Goal: Task Accomplishment & Management: Manage account settings

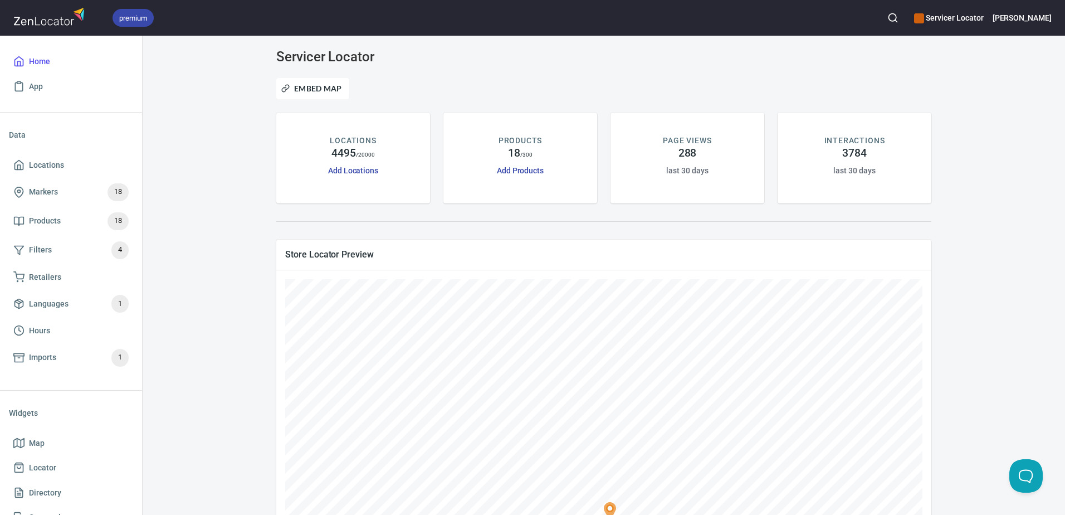
scroll to position [237, 0]
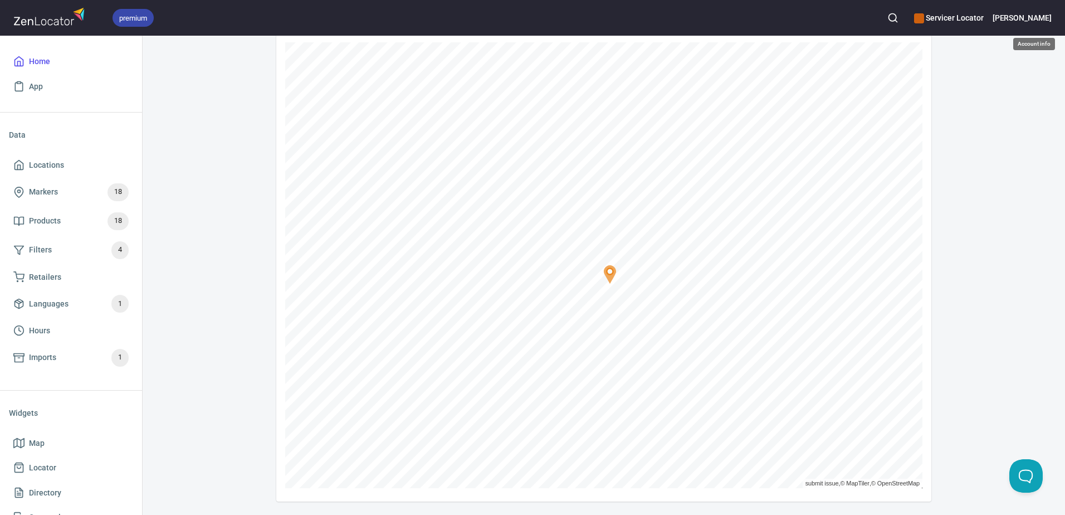
click at [1049, 21] on h6 "[PERSON_NAME]" at bounding box center [1021, 18] width 59 height 12
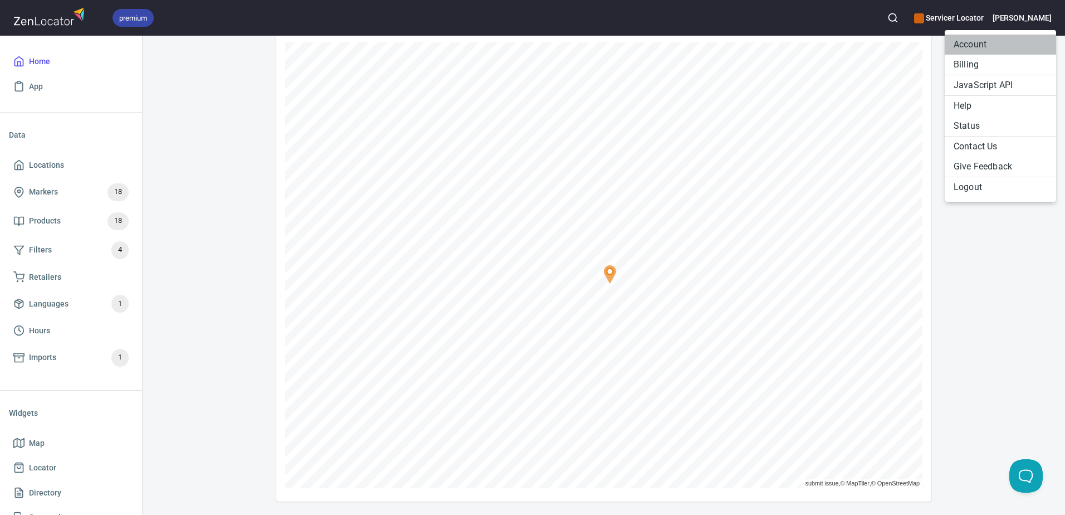
click at [973, 46] on li "Account" at bounding box center [999, 45] width 111 height 20
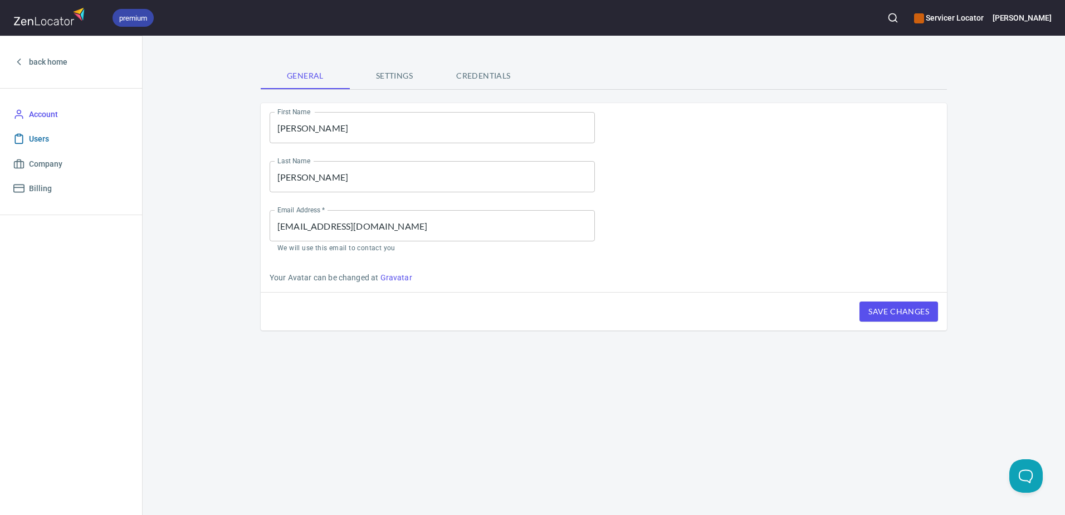
click at [31, 140] on span "Users" at bounding box center [39, 139] width 20 height 14
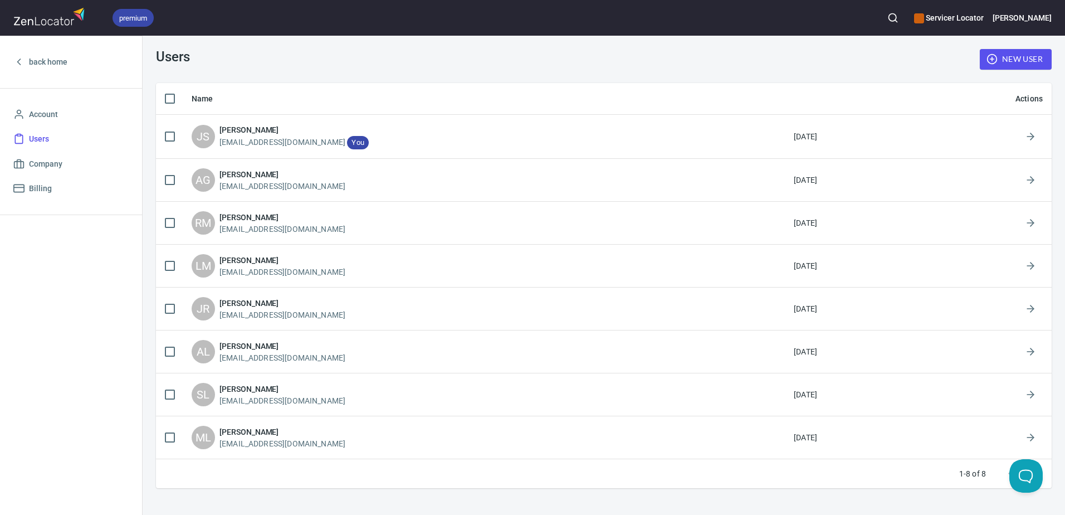
click at [1026, 58] on span "New User" at bounding box center [1015, 59] width 54 height 14
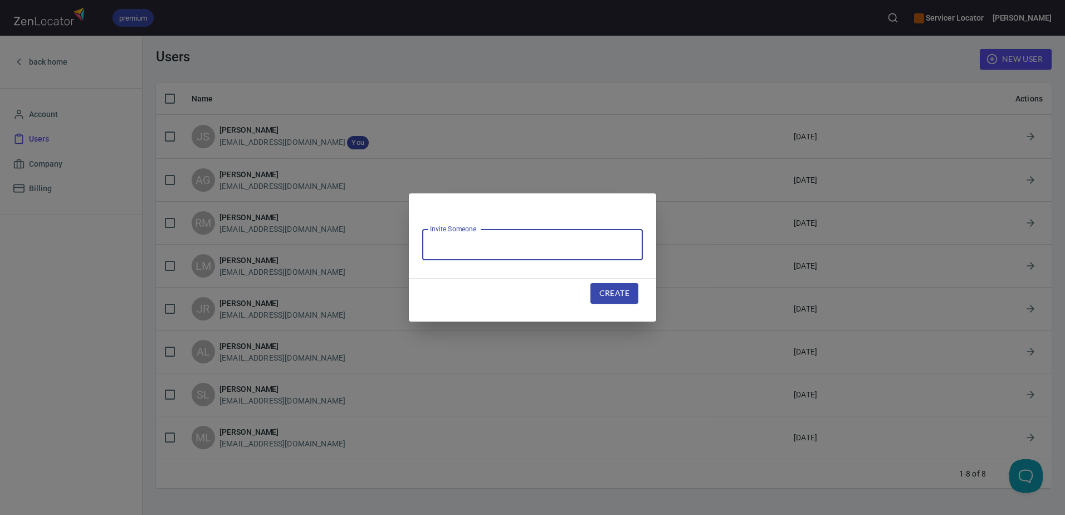
click at [544, 241] on input "text" at bounding box center [532, 244] width 221 height 31
drag, startPoint x: 481, startPoint y: 245, endPoint x: 385, endPoint y: 245, distance: 95.8
click at [385, 245] on div "Invite Someone Pm Invite Someone Create" at bounding box center [532, 257] width 1065 height 515
paste input "pmccurdy@pinnaclesalesgroup.co"
type input "[EMAIL_ADDRESS][DOMAIN_NAME]"
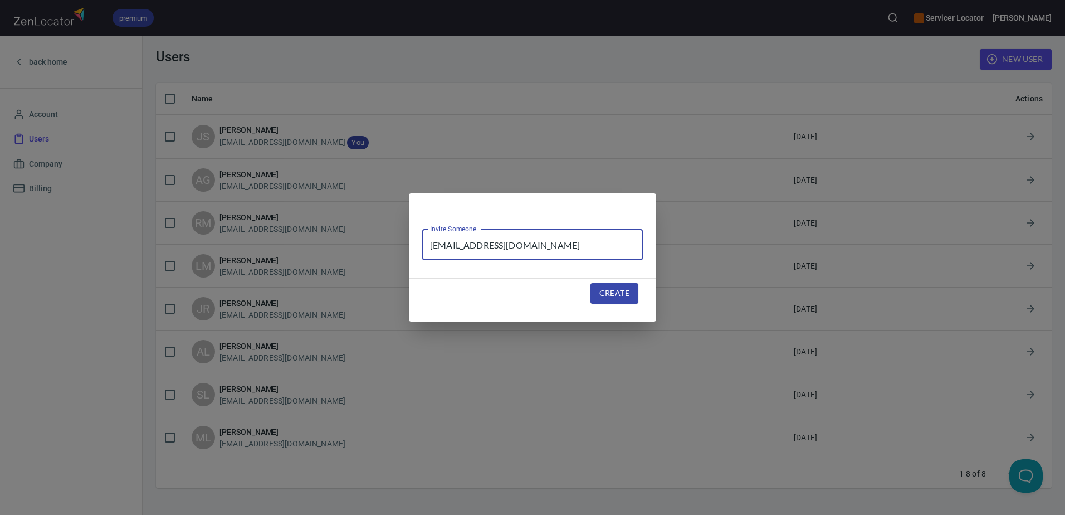
click at [629, 295] on span "Create" at bounding box center [614, 293] width 30 height 14
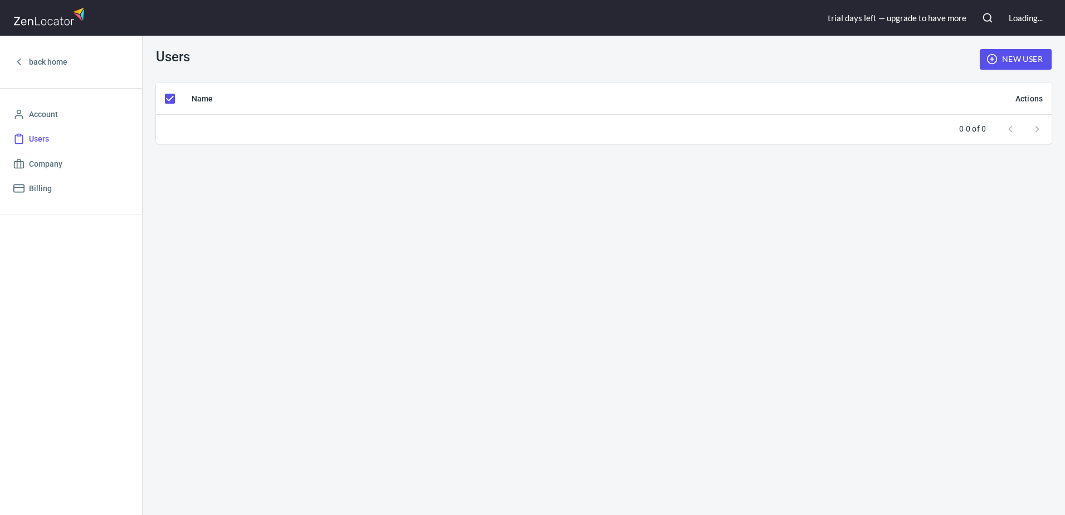
checkbox input "false"
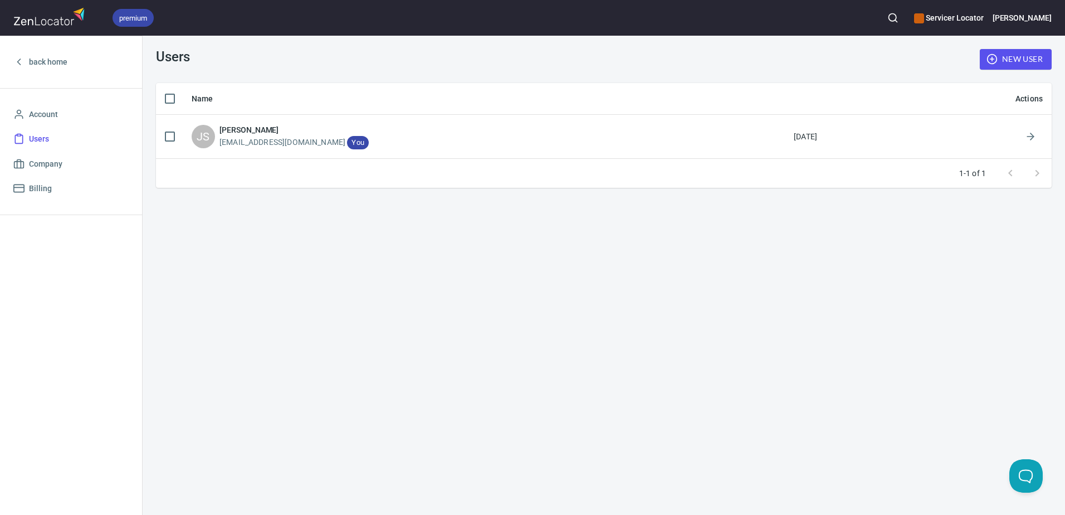
drag, startPoint x: 642, startPoint y: 276, endPoint x: 542, endPoint y: 235, distance: 107.1
click at [639, 277] on div "Users New User Name Actions JS Jessica Smith Jsmith@pinnaclesalesgroup.com You …" at bounding box center [604, 275] width 922 height 479
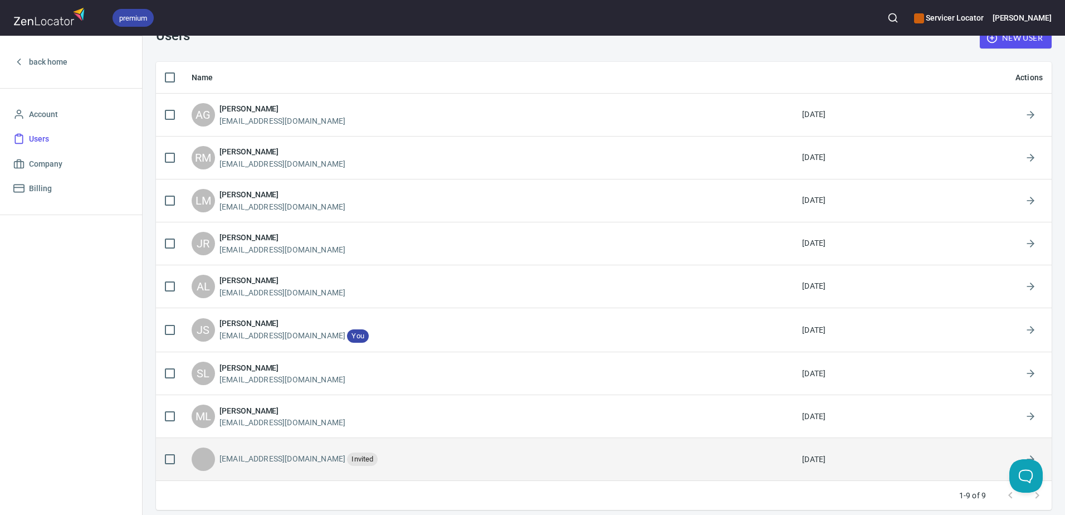
scroll to position [30, 0]
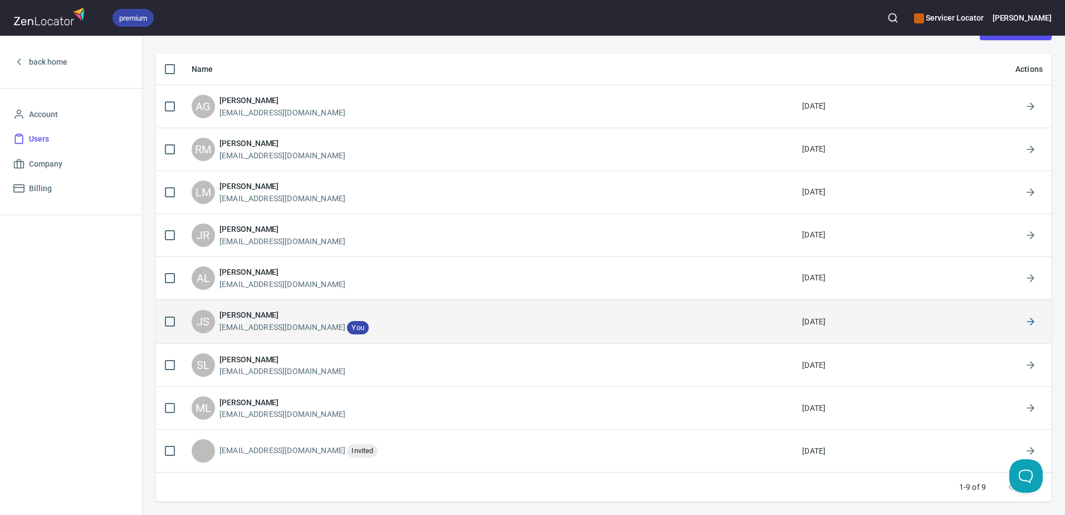
click at [1025, 326] on icon at bounding box center [1030, 321] width 11 height 11
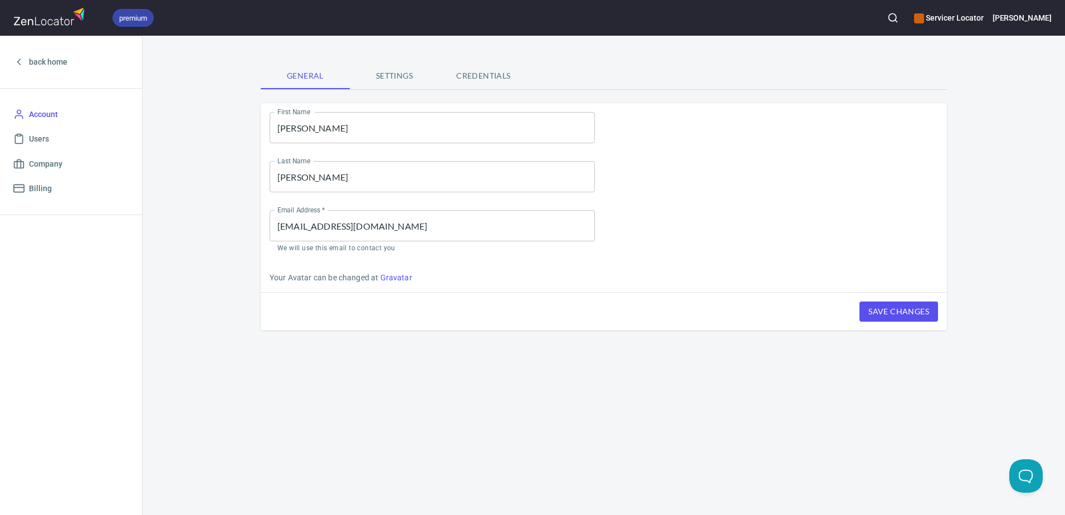
click at [387, 81] on span "Settings" at bounding box center [394, 76] width 76 height 14
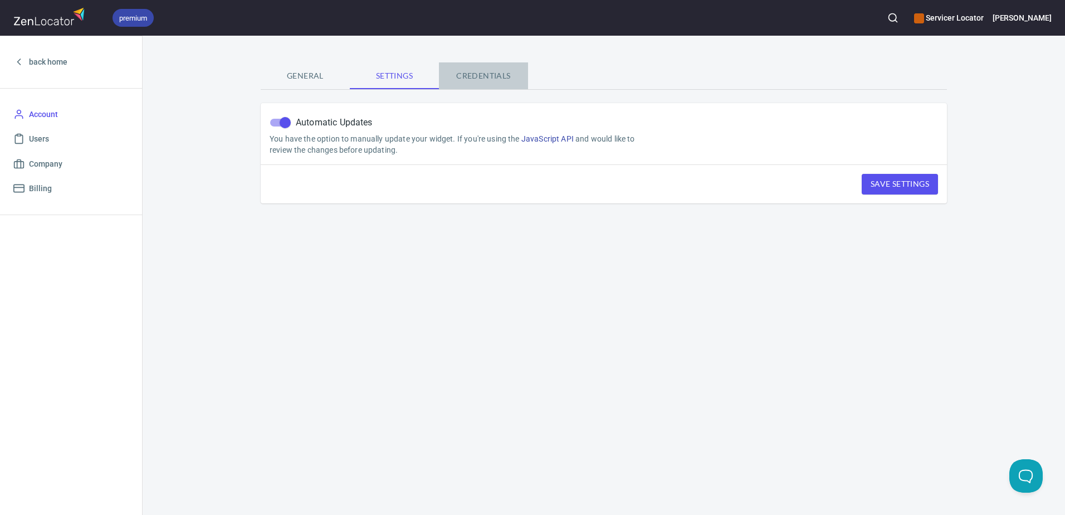
click at [483, 69] on span "Credentials" at bounding box center [483, 76] width 76 height 14
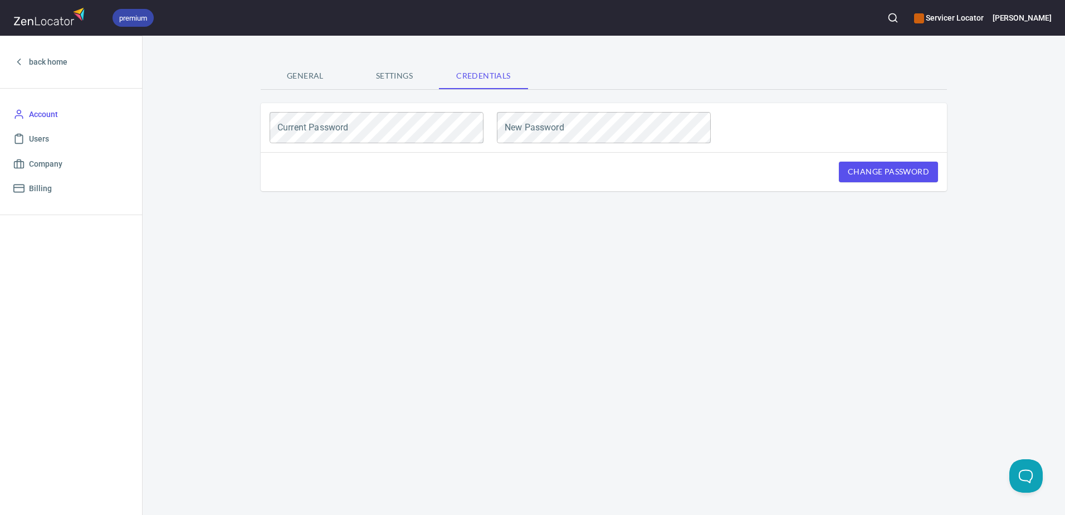
click at [295, 83] on button "General" at bounding box center [305, 75] width 89 height 27
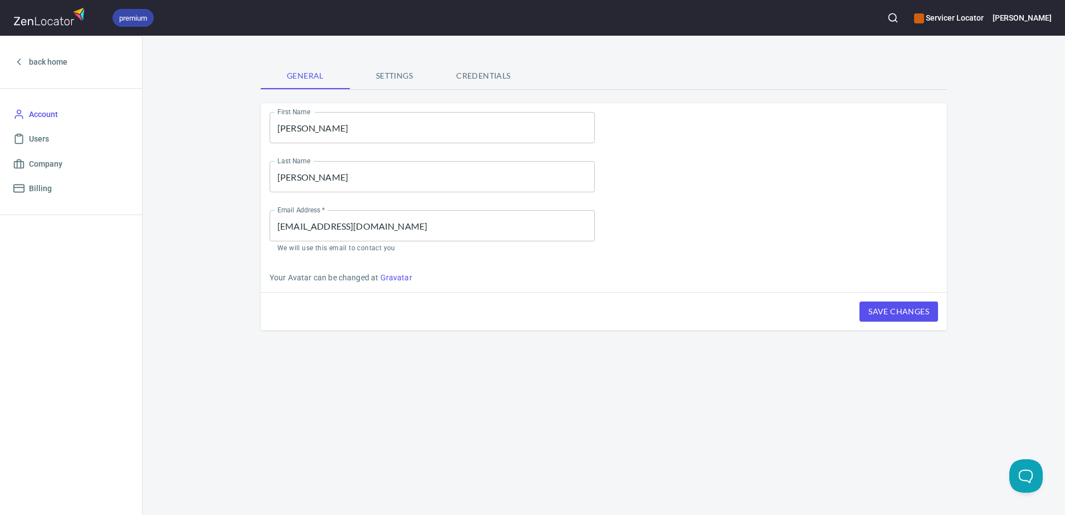
click at [187, 91] on div "General Settings Credentials First Name [PERSON_NAME] First Name Last Name [PER…" at bounding box center [604, 275] width 922 height 479
click at [47, 192] on span "Billing" at bounding box center [40, 189] width 23 height 14
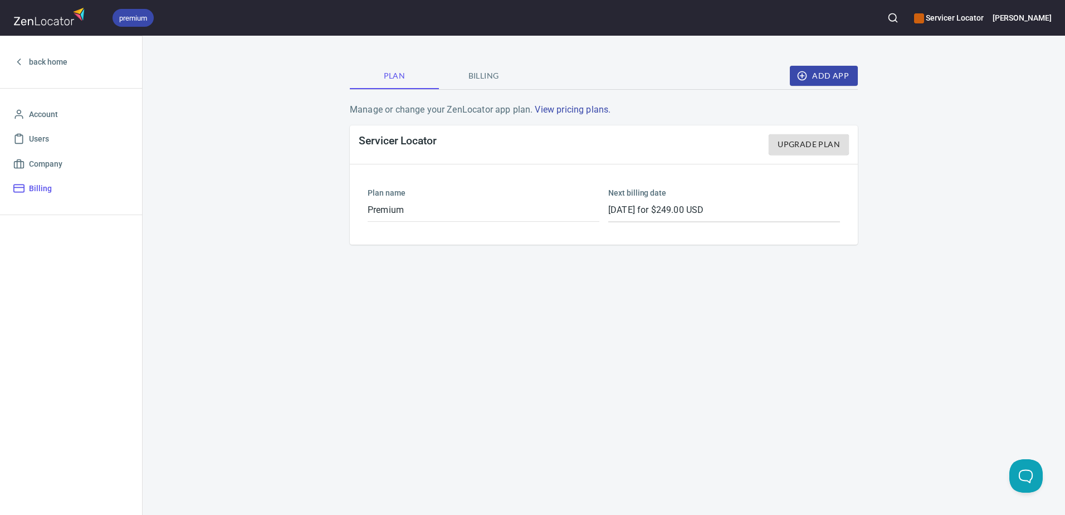
click at [392, 487] on div "Plan Billing Add App Manage or change your ZenLocator app plan. View pricing pl…" at bounding box center [604, 275] width 922 height 479
